Goal: Task Accomplishment & Management: Manage account settings

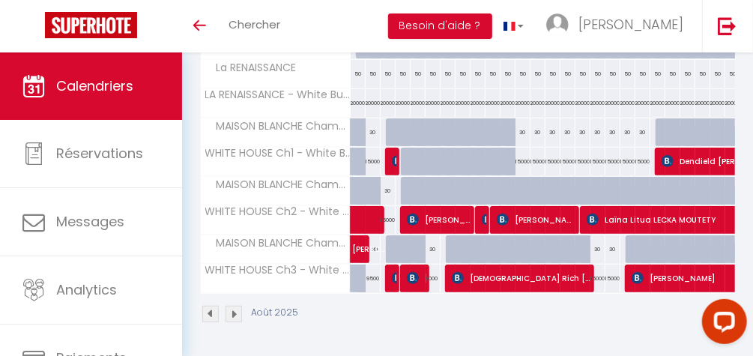
scroll to position [310, 0]
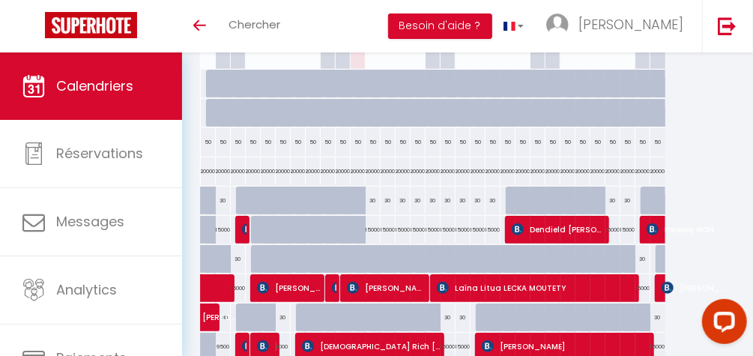
scroll to position [310, 0]
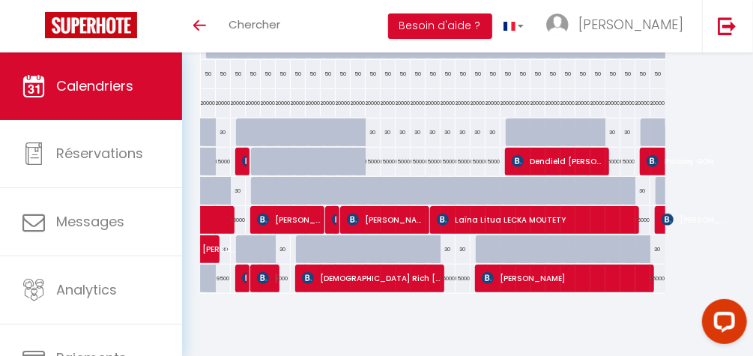
drag, startPoint x: 755, startPoint y: 225, endPoint x: 1, endPoint y: 13, distance: 783.7
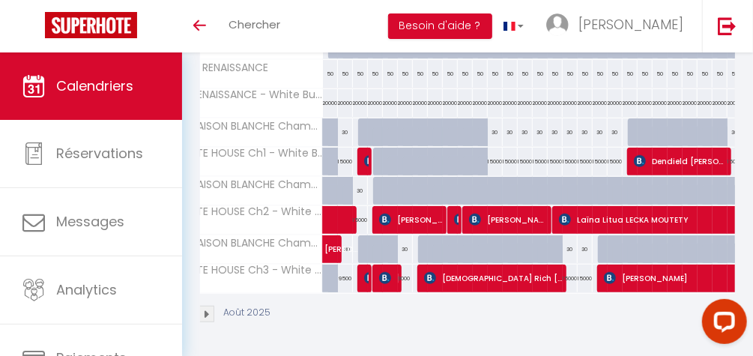
scroll to position [0, 31]
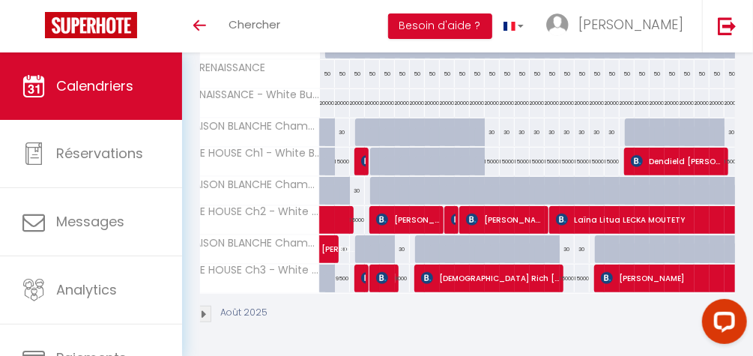
click at [488, 160] on div "15000" at bounding box center [492, 162] width 15 height 28
type input "15000"
type input "[DATE] Août 2025"
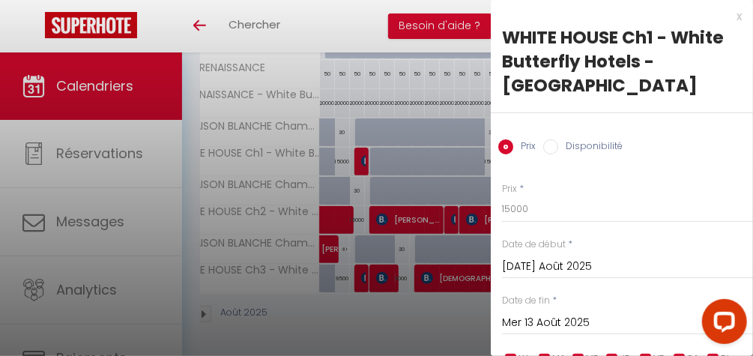
click at [582, 313] on input "Mer 13 Août 2025" at bounding box center [627, 322] width 251 height 19
click at [591, 313] on input "Mer 13 Août 2025" at bounding box center [627, 322] width 251 height 19
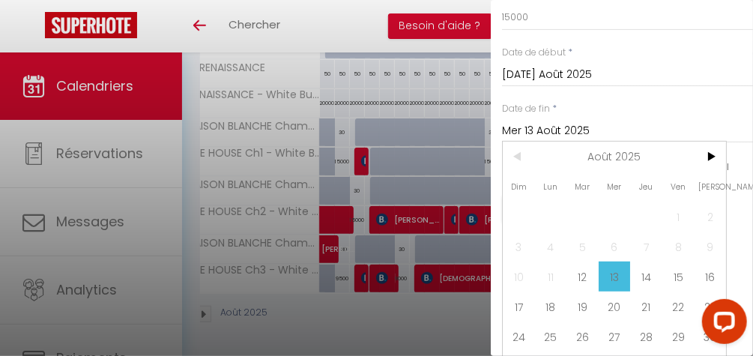
scroll to position [196, 0]
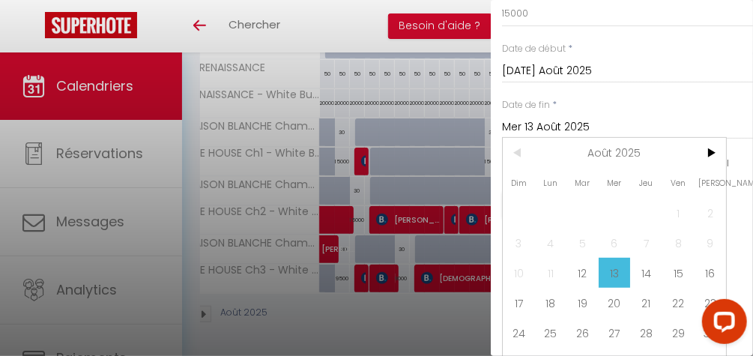
drag, startPoint x: 749, startPoint y: 211, endPoint x: 57, endPoint y: 31, distance: 715.1
click at [619, 288] on span "20" at bounding box center [614, 303] width 32 height 30
type input "Mer 20 Août 2025"
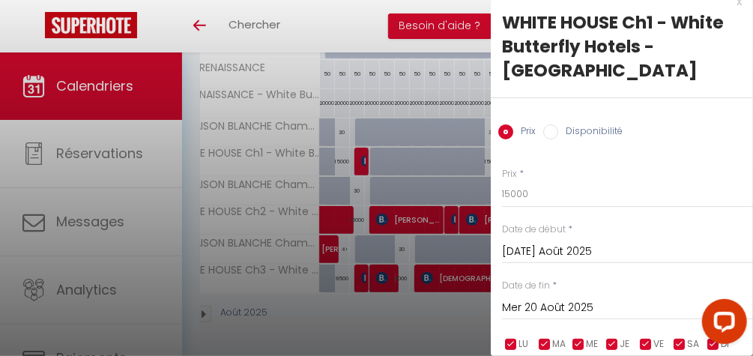
scroll to position [0, 0]
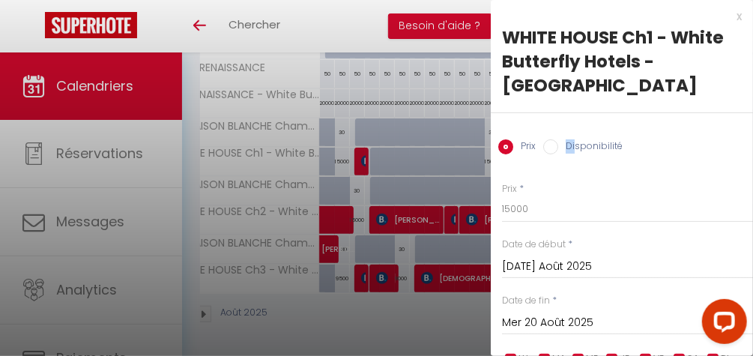
drag, startPoint x: 540, startPoint y: 127, endPoint x: 576, endPoint y: 121, distance: 36.6
click at [576, 121] on div "Prix Disponibilité" at bounding box center [622, 138] width 262 height 50
click at [576, 139] on label "Disponibilité" at bounding box center [590, 147] width 64 height 16
click at [558, 139] on input "Disponibilité" at bounding box center [550, 146] width 15 height 15
radio input "true"
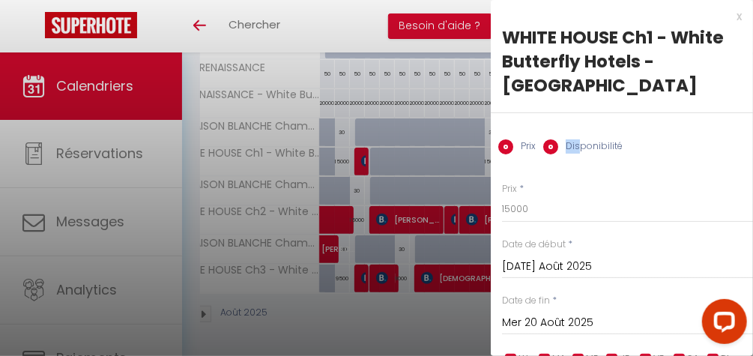
radio input "false"
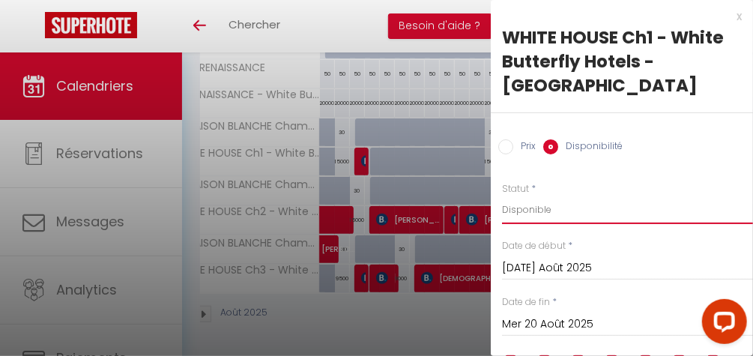
click at [512, 196] on select "Disponible Indisponible" at bounding box center [627, 210] width 251 height 28
select select "0"
click at [502, 196] on select "Disponible Indisponible" at bounding box center [627, 210] width 251 height 28
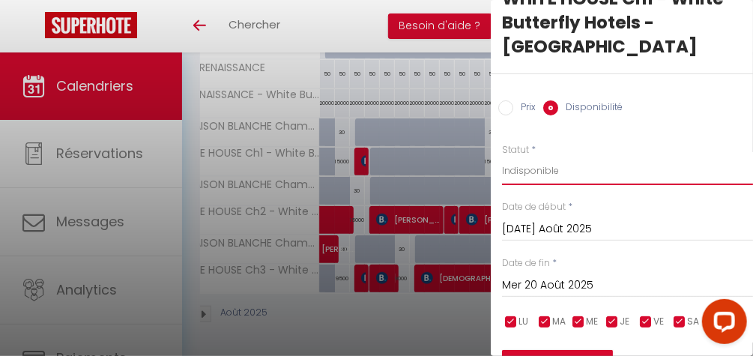
scroll to position [91, 0]
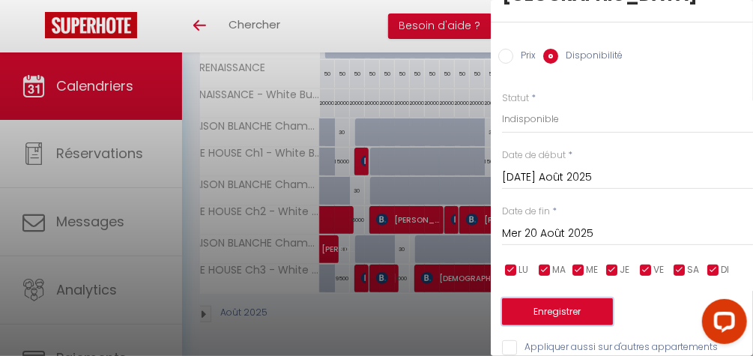
click at [589, 298] on button "Enregistrer" at bounding box center [557, 311] width 111 height 27
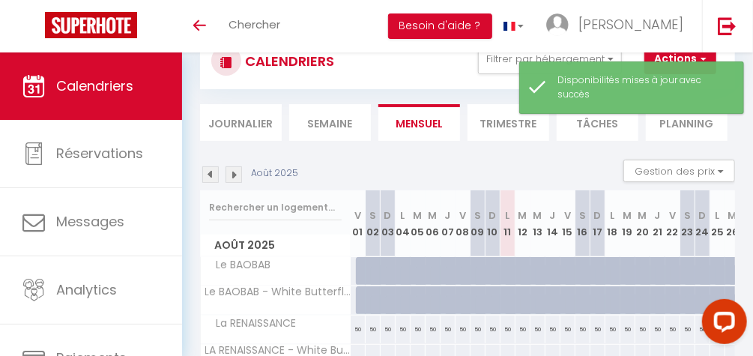
scroll to position [310, 0]
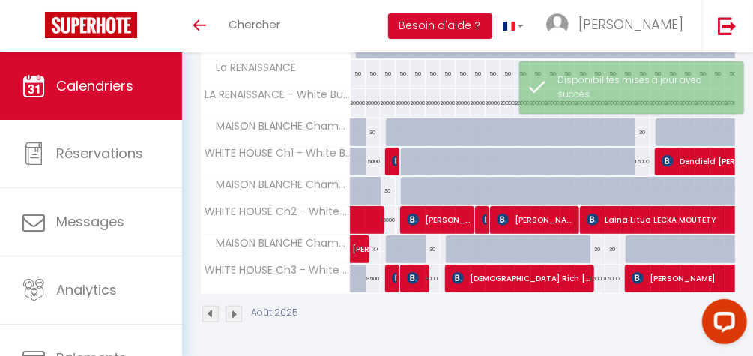
click at [641, 151] on div "15000" at bounding box center [642, 162] width 15 height 28
select select "1"
type input "Mer 20 Août 2025"
type input "[DEMOGRAPHIC_DATA] 21 Août 2025"
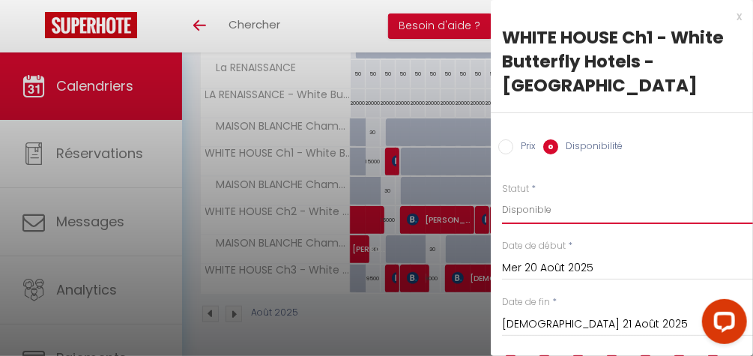
click at [524, 196] on select "Disponible Indisponible" at bounding box center [627, 210] width 251 height 28
select select "0"
click at [502, 196] on select "Disponible Indisponible" at bounding box center [627, 210] width 251 height 28
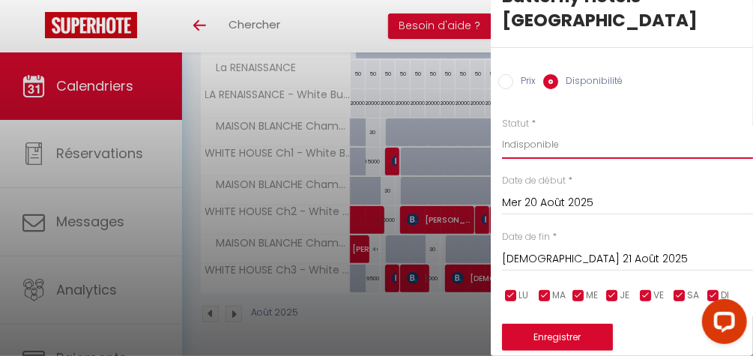
scroll to position [91, 0]
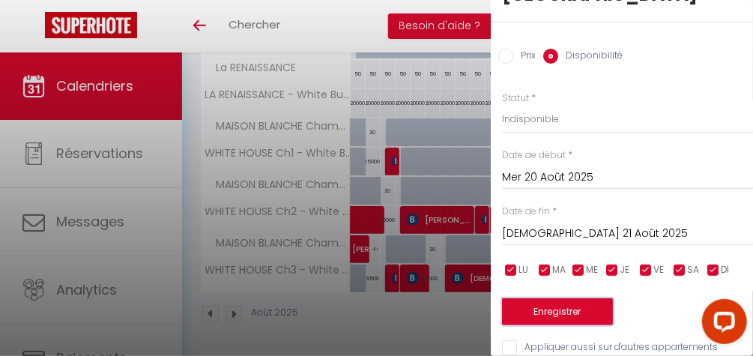
click at [588, 298] on button "Enregistrer" at bounding box center [557, 311] width 111 height 27
